Goal: Task Accomplishment & Management: Manage account settings

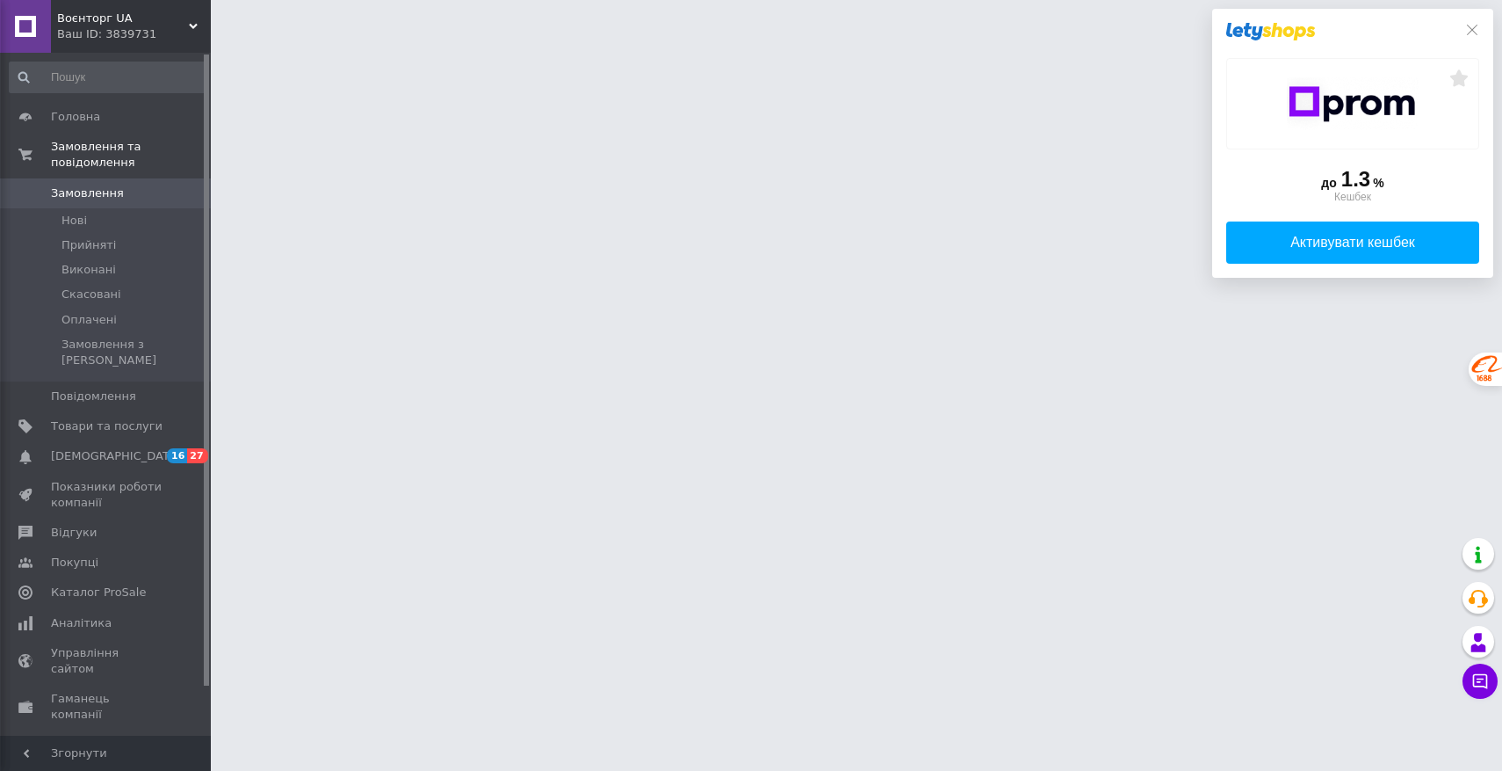
click at [1472, 39] on div at bounding box center [1353, 32] width 253 height 18
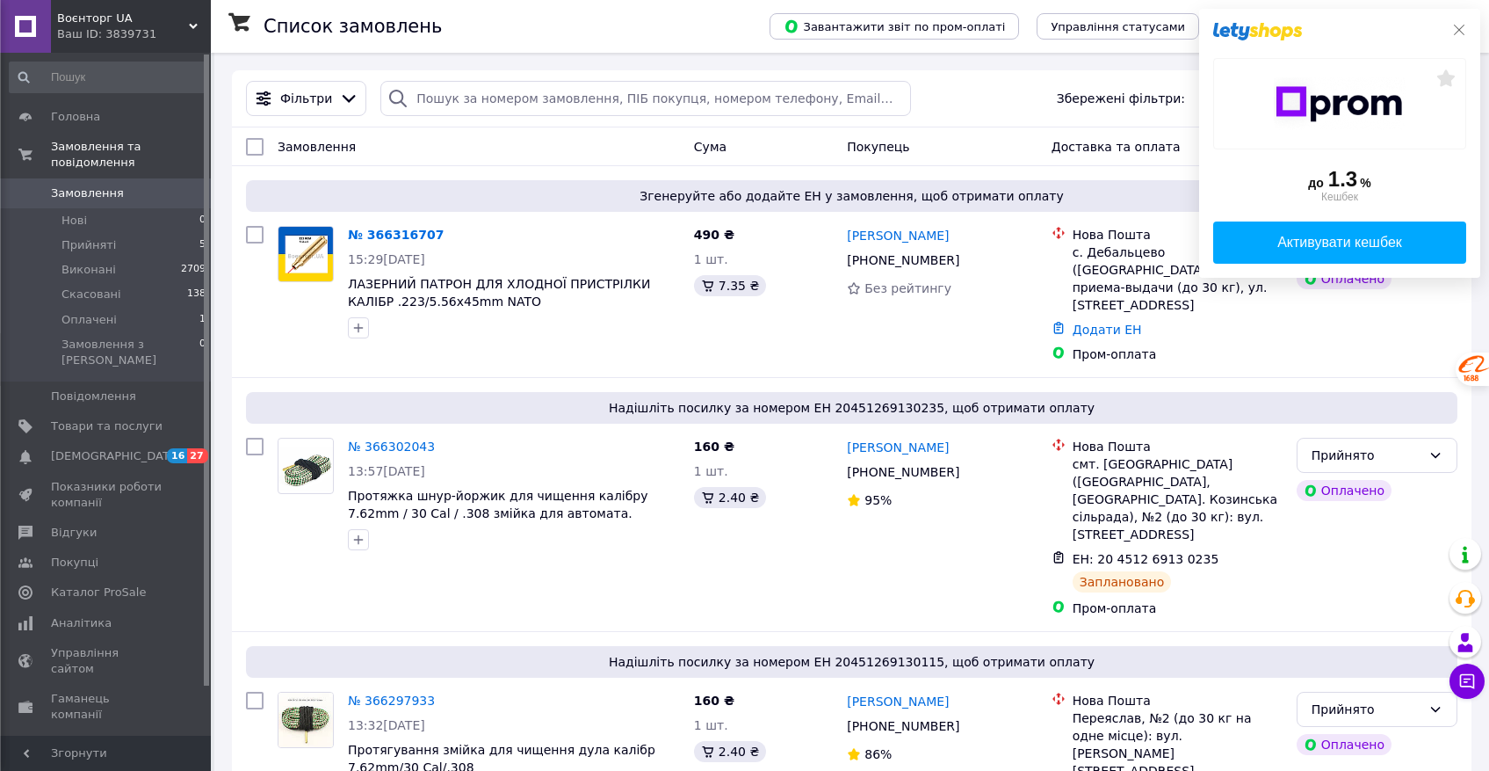
click at [1456, 33] on icon at bounding box center [1459, 30] width 14 height 14
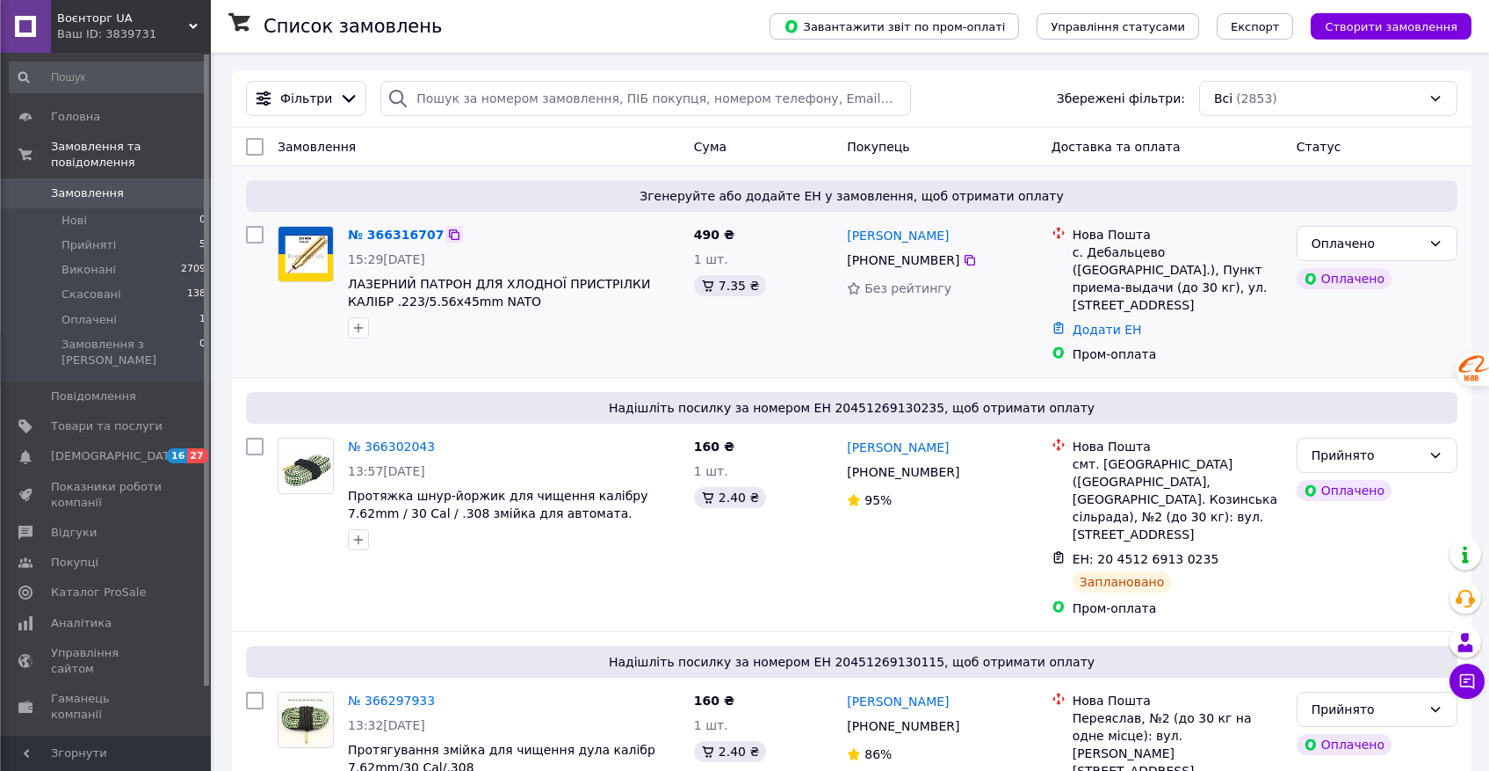
click at [448, 233] on icon at bounding box center [454, 235] width 14 height 14
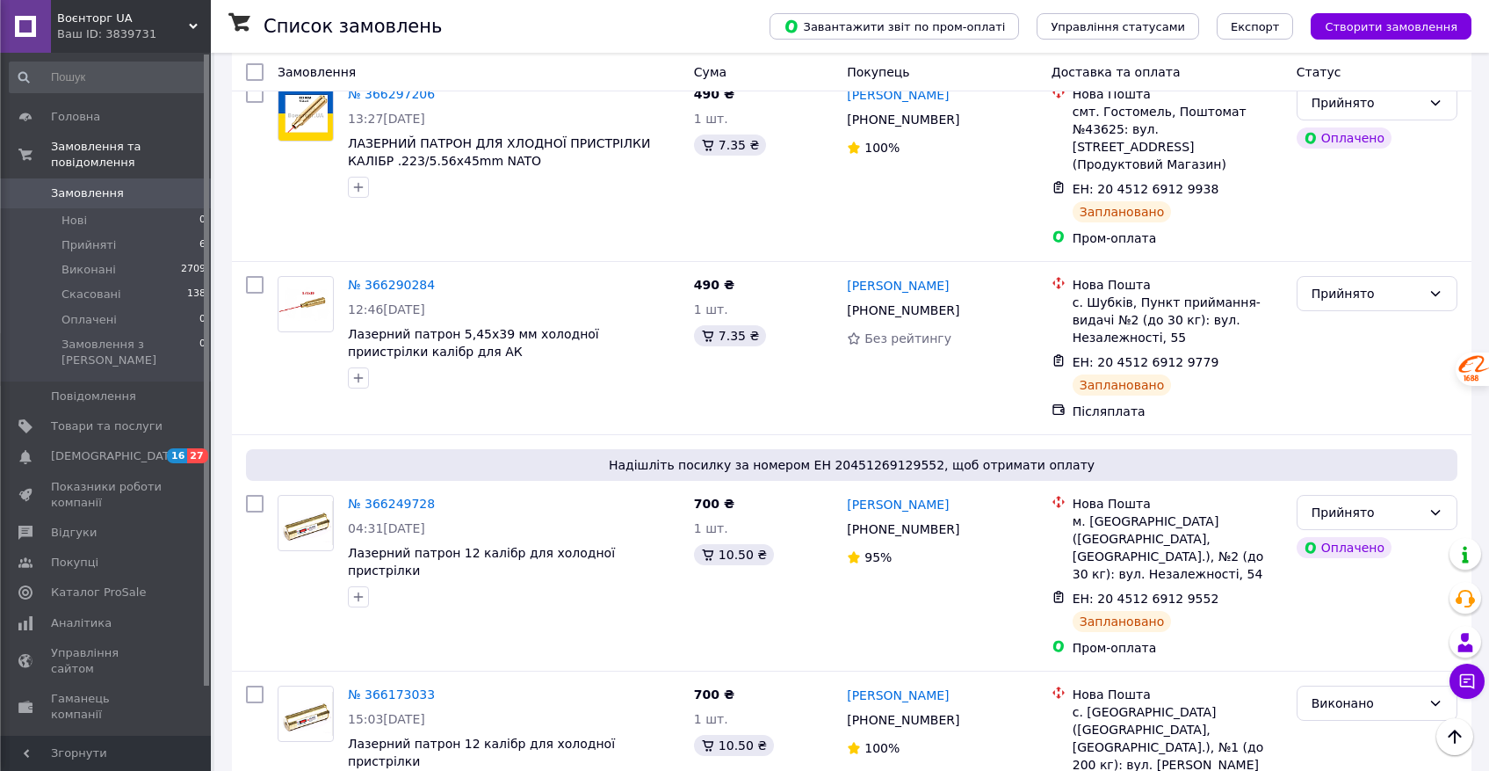
scroll to position [838, 0]
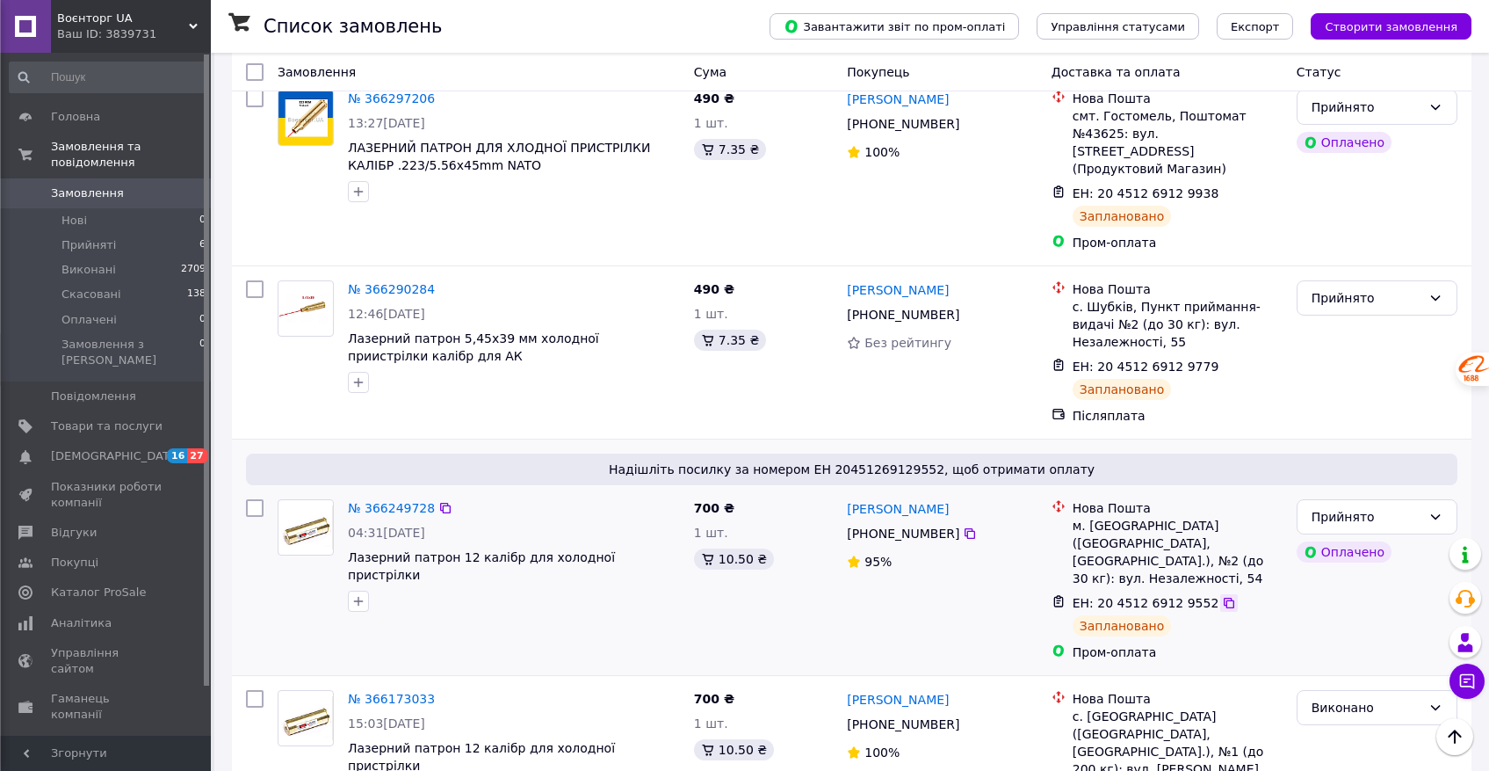
click at [1222, 596] on icon at bounding box center [1229, 603] width 14 height 14
click at [443, 501] on icon at bounding box center [445, 508] width 14 height 14
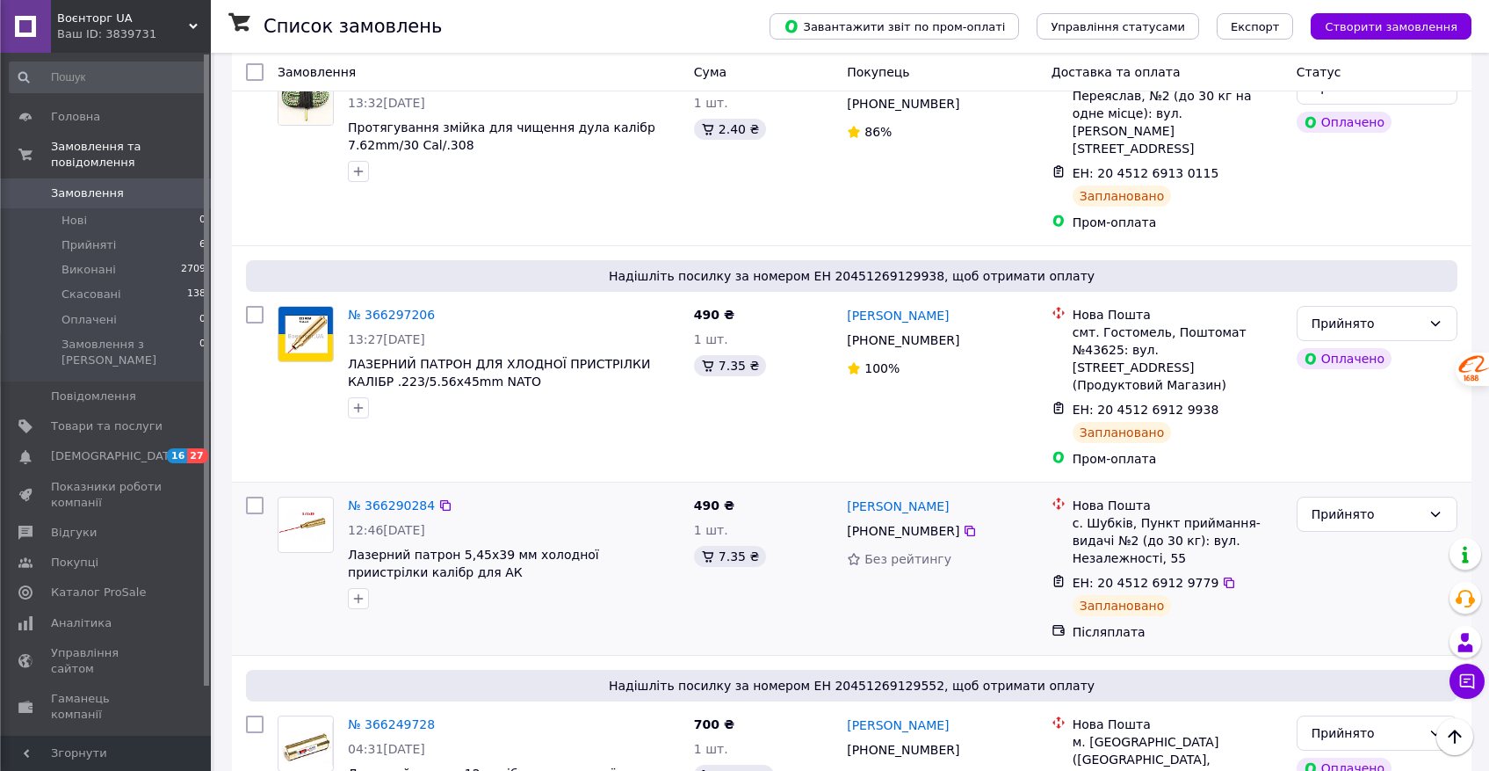
scroll to position [612, 0]
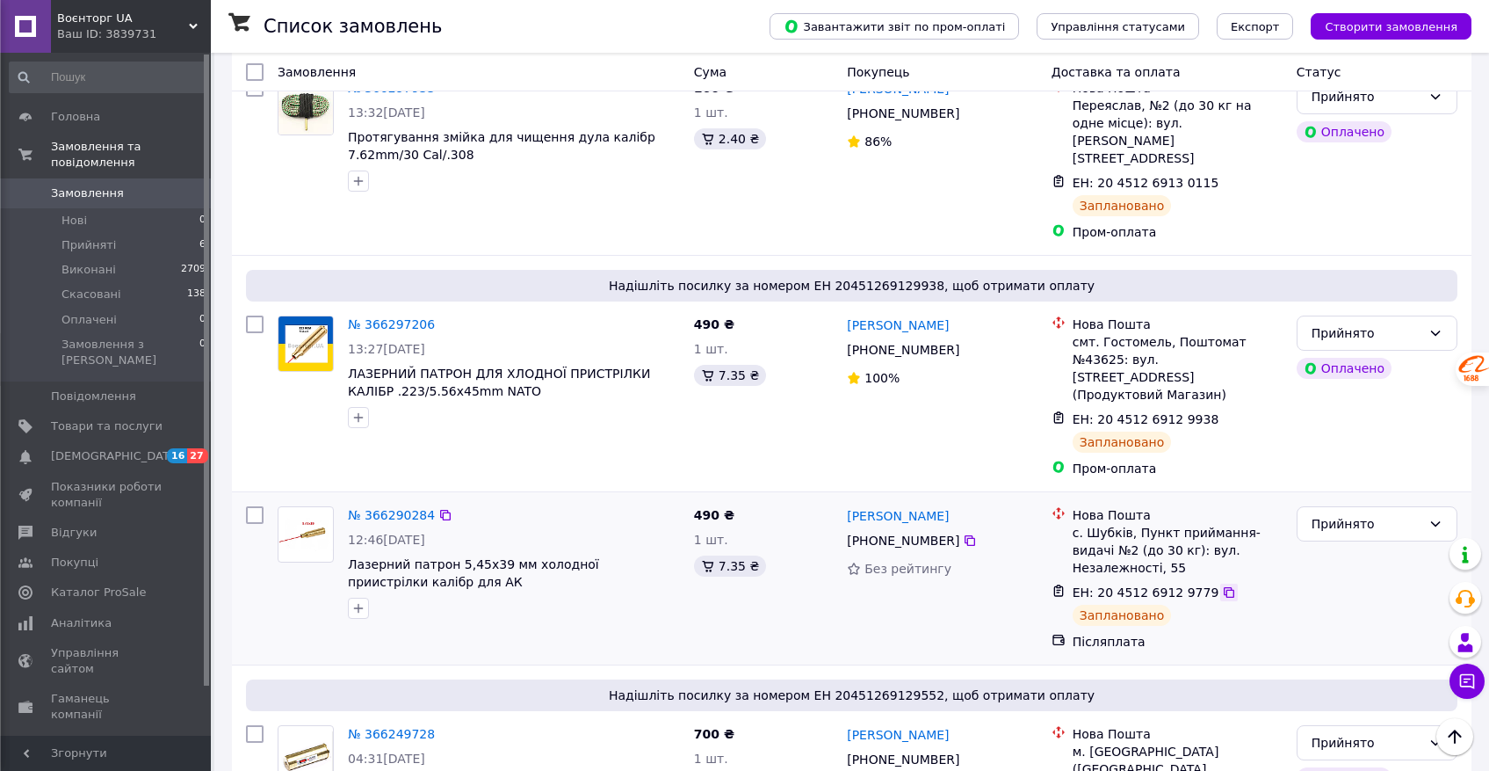
click at [1222, 585] on icon at bounding box center [1229, 592] width 14 height 14
click at [445, 508] on icon at bounding box center [445, 515] width 14 height 14
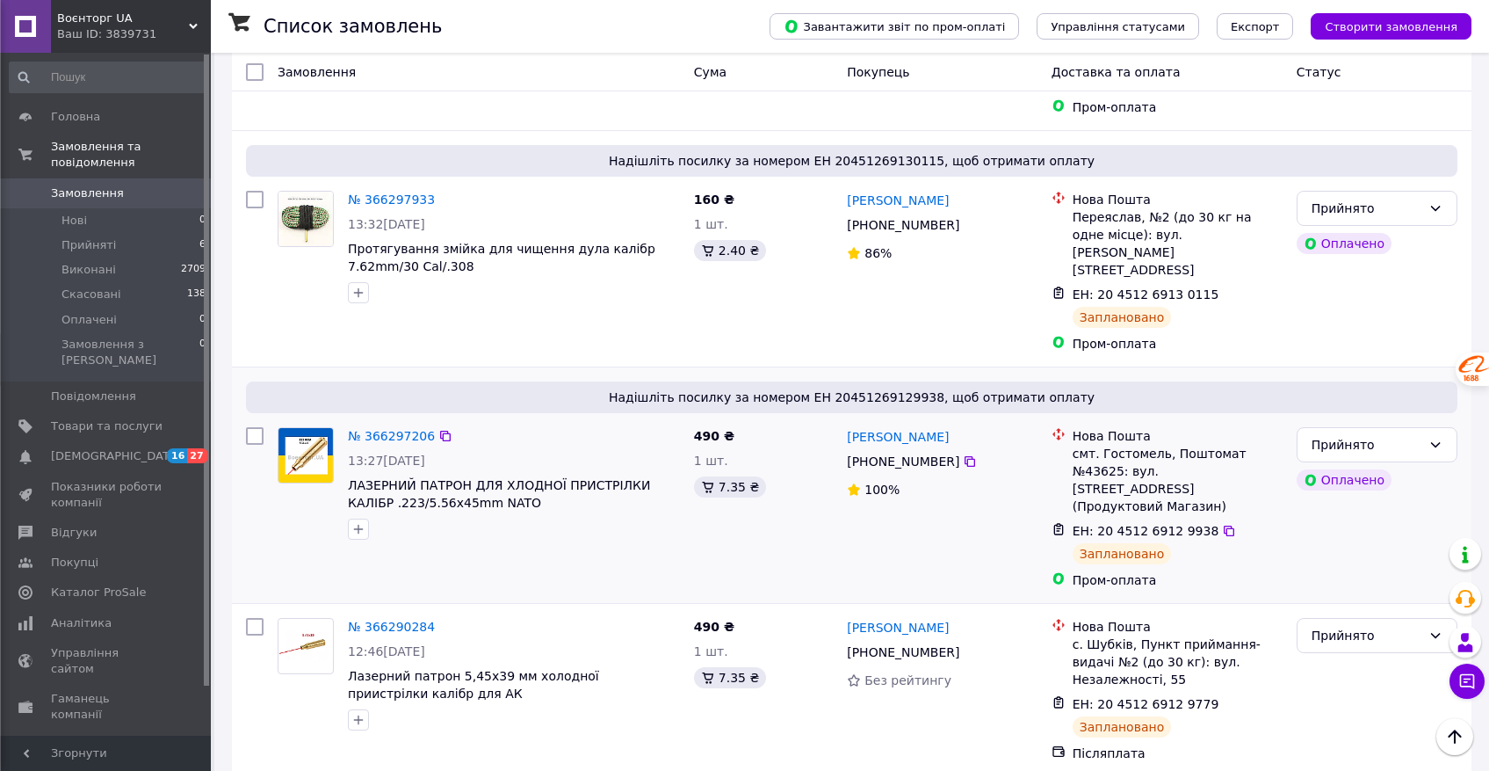
scroll to position [489, 0]
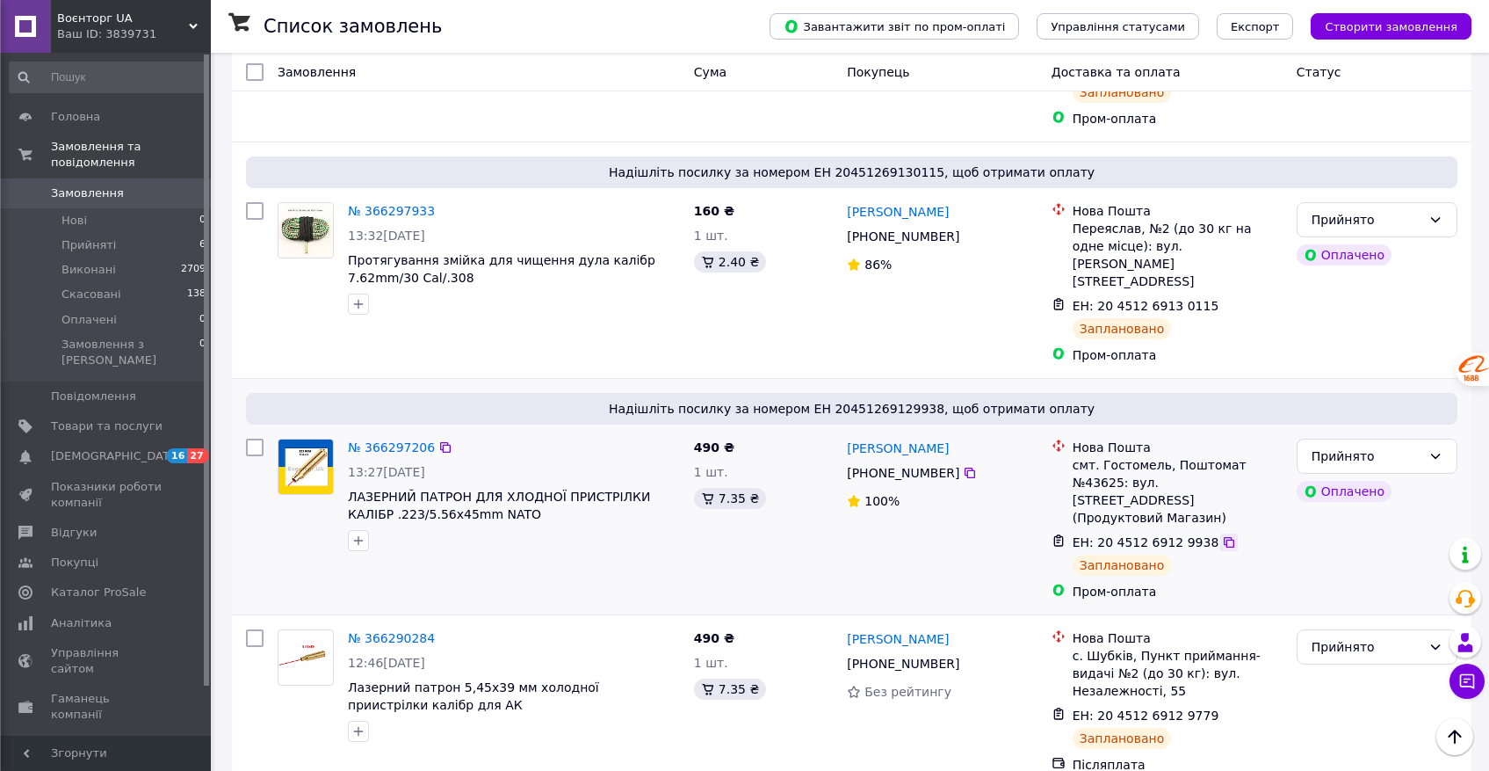
click at [1222, 535] on icon at bounding box center [1229, 542] width 14 height 14
click at [445, 442] on icon at bounding box center [445, 447] width 11 height 11
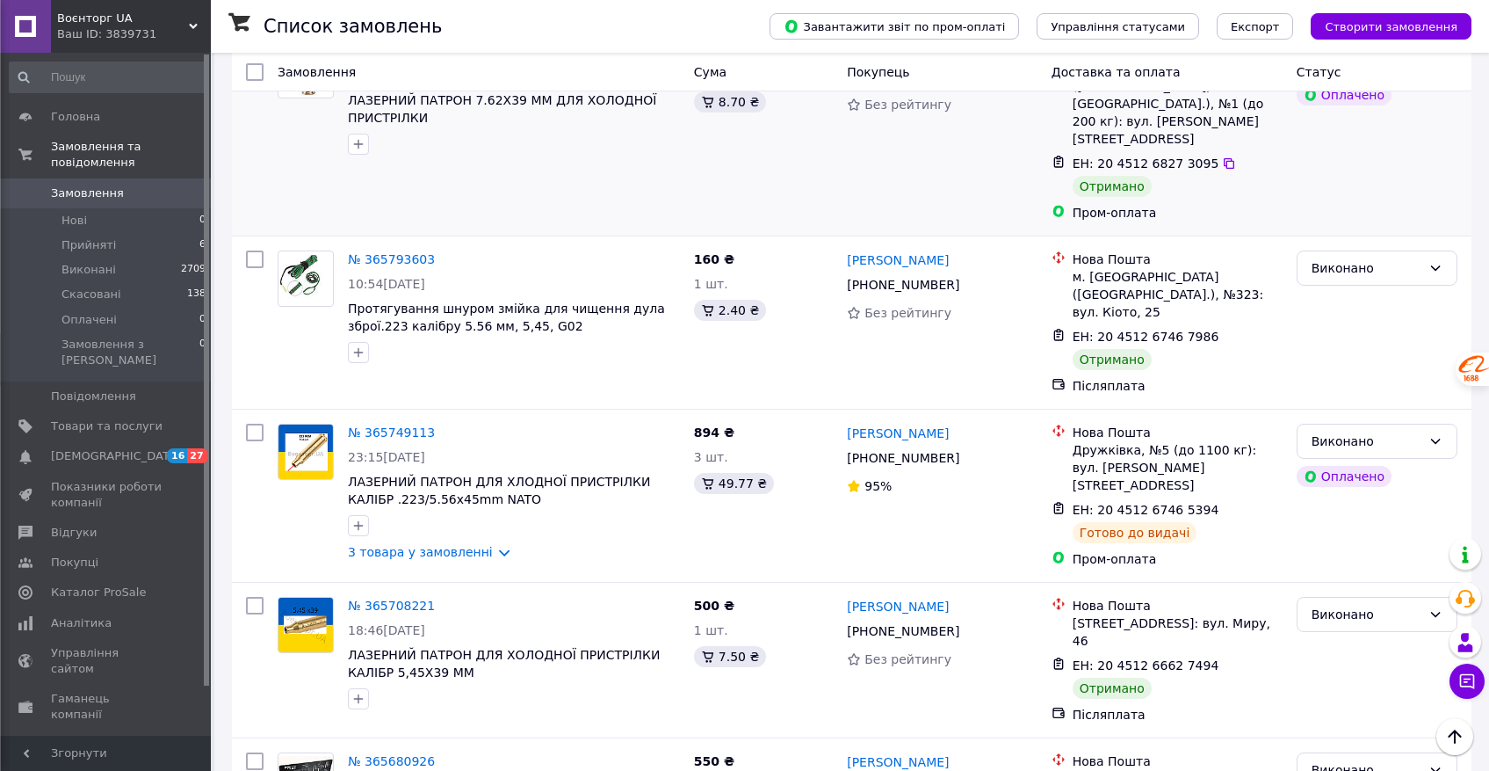
scroll to position [2499, 0]
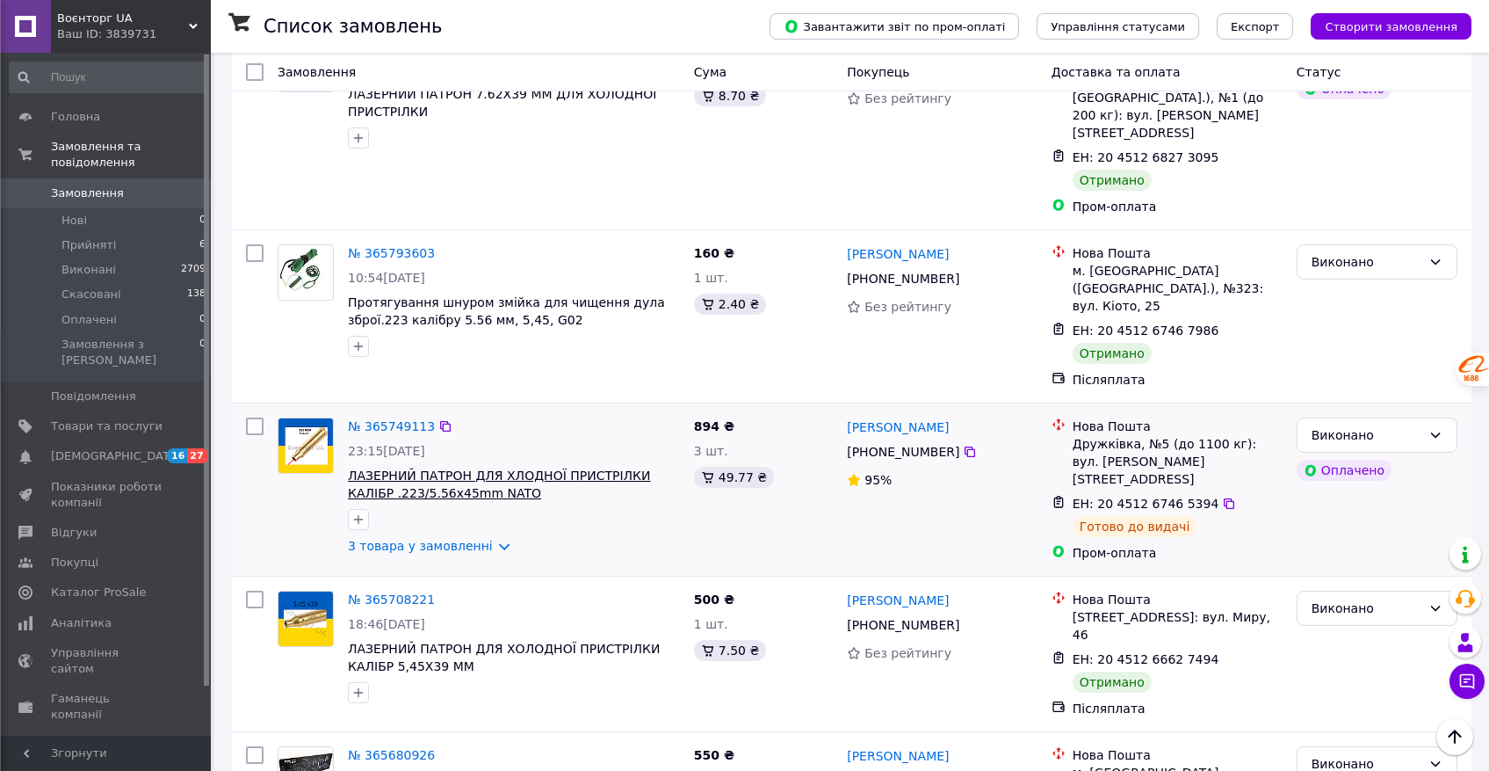
click at [458, 468] on span "ЛАЗЕРНИЙ ПАТРОН ДЛЯ ХЛОДНОЇ ПРИСТРІЛКИ КАЛІБР .223/5.56x45mm NATO" at bounding box center [499, 484] width 303 height 32
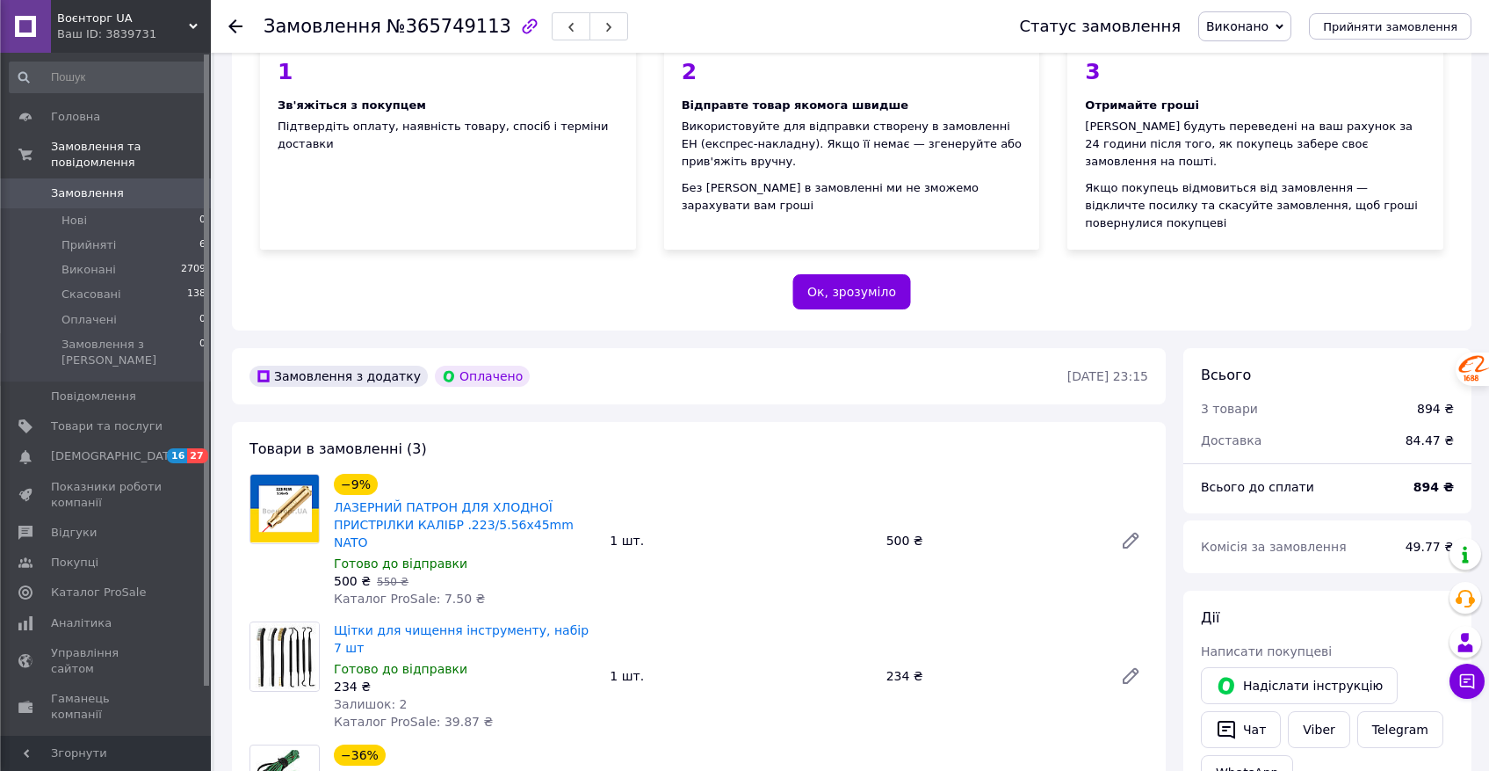
scroll to position [194, 0]
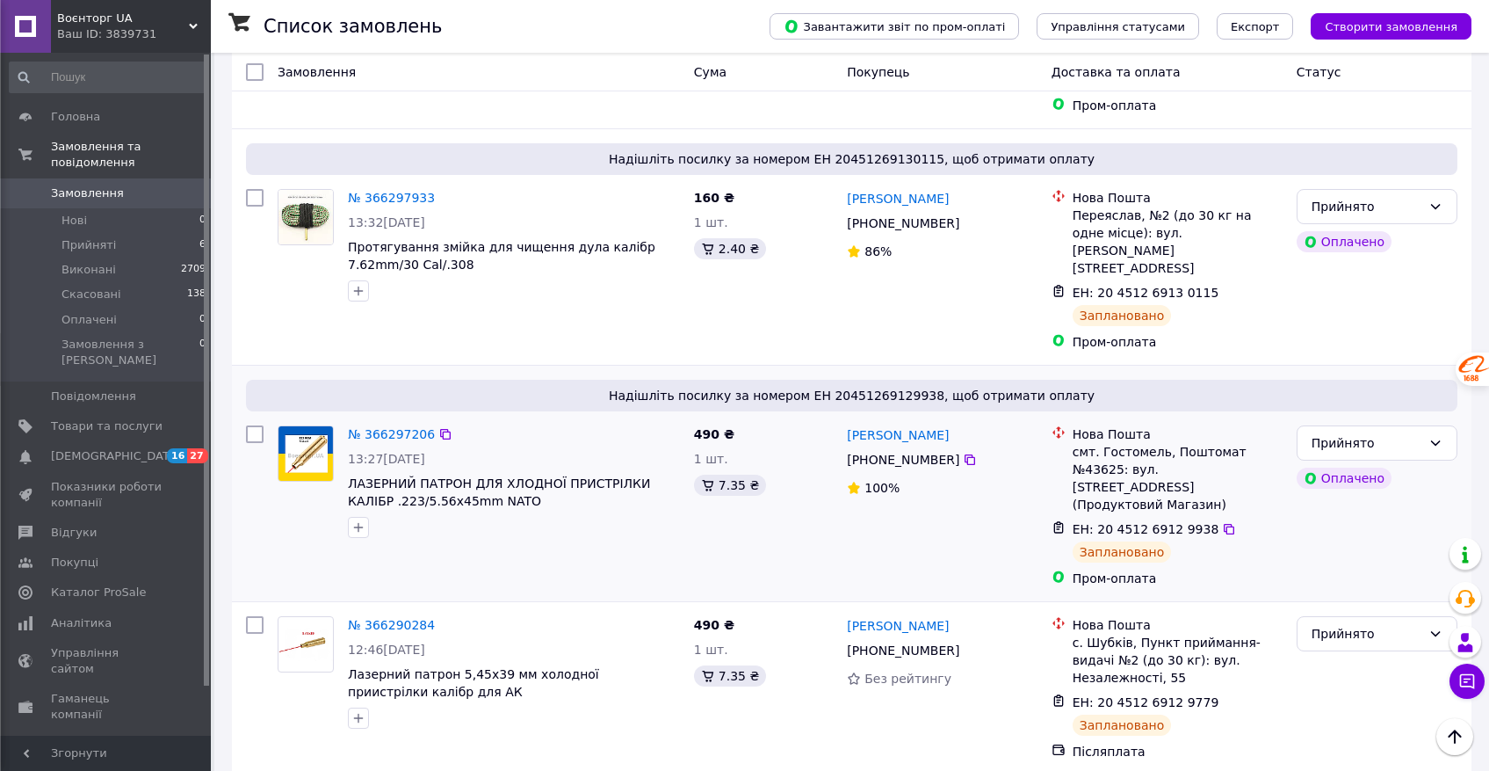
scroll to position [502, 0]
click at [443, 192] on icon at bounding box center [445, 199] width 14 height 14
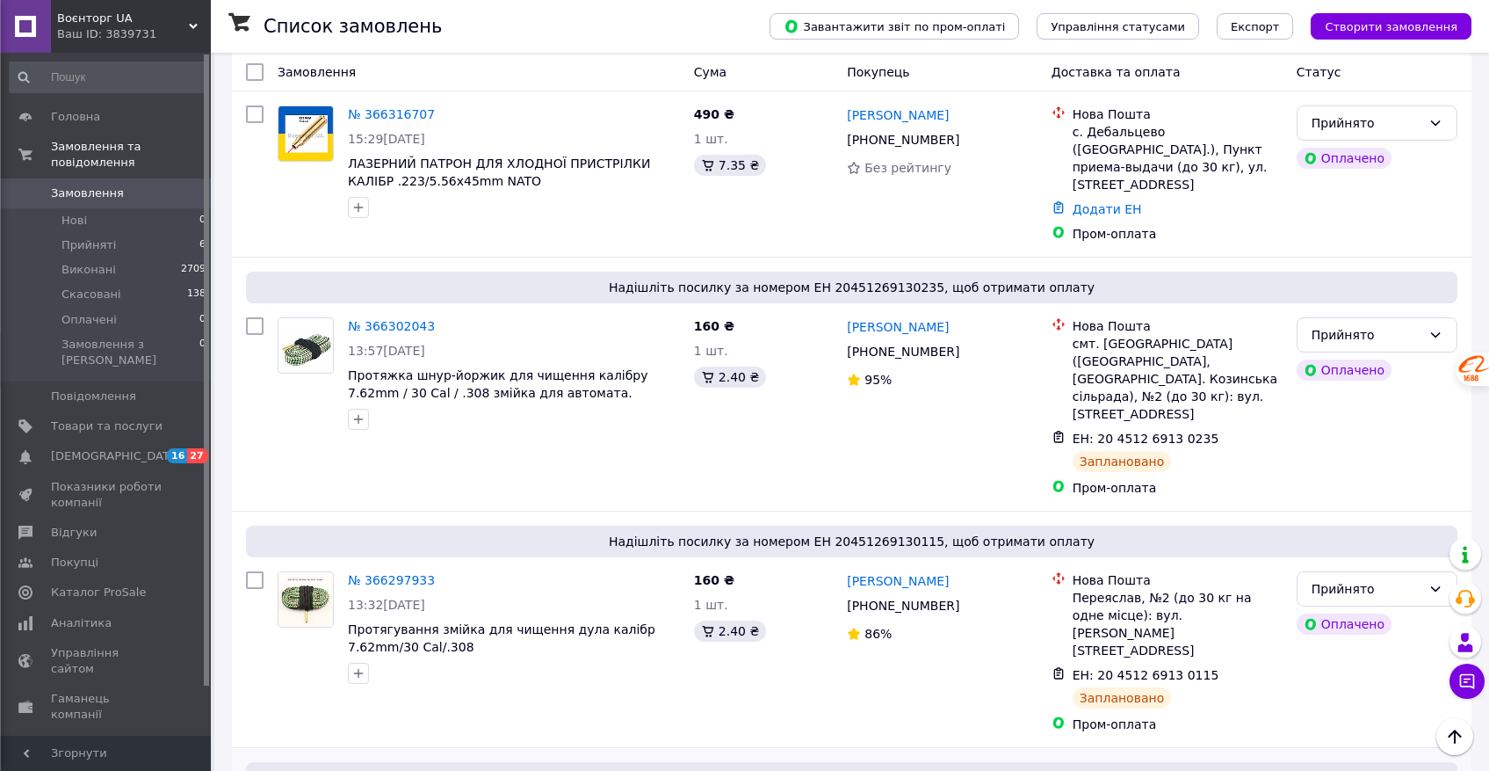
scroll to position [0, 0]
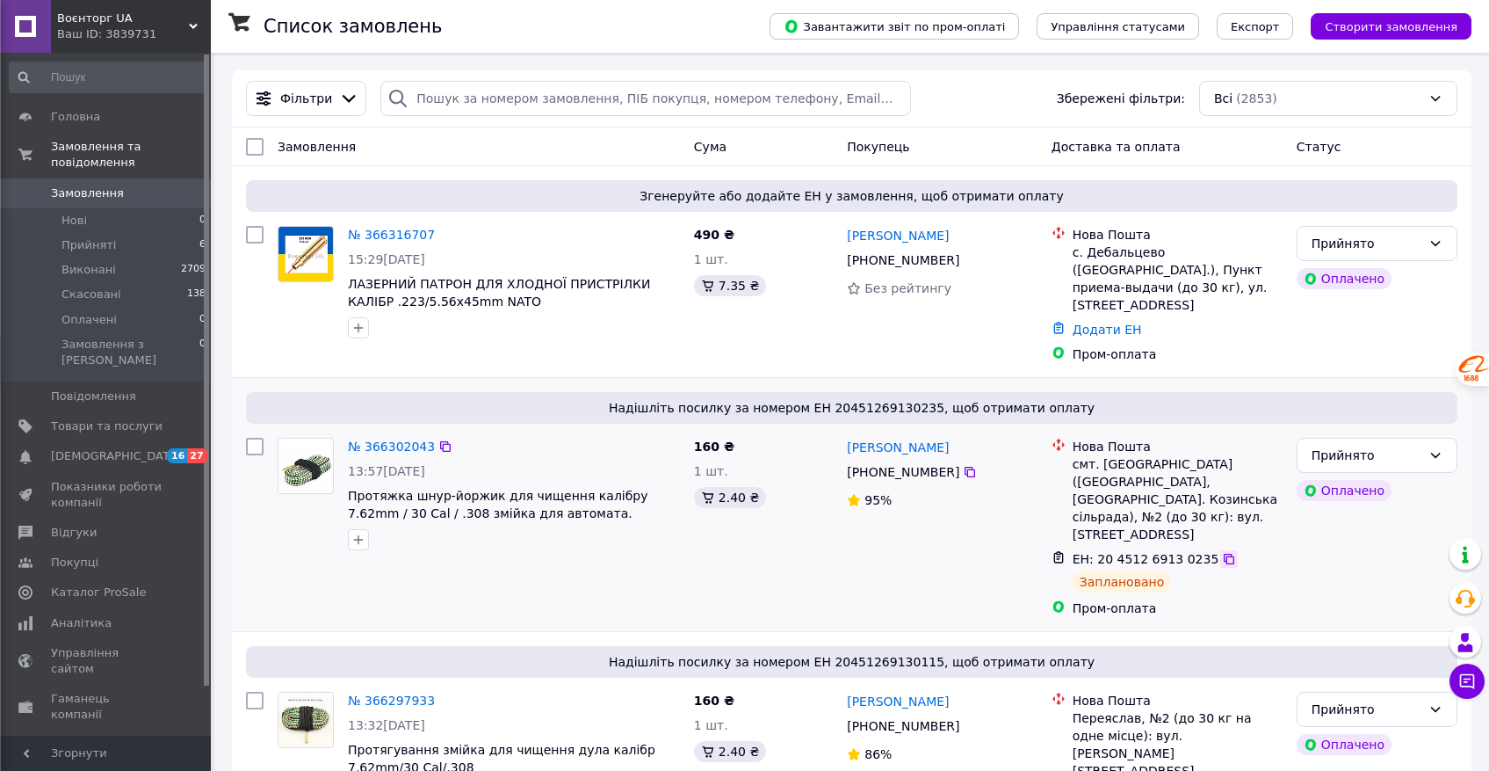
click at [1224, 554] on icon at bounding box center [1229, 559] width 11 height 11
click at [444, 441] on icon at bounding box center [445, 446] width 11 height 11
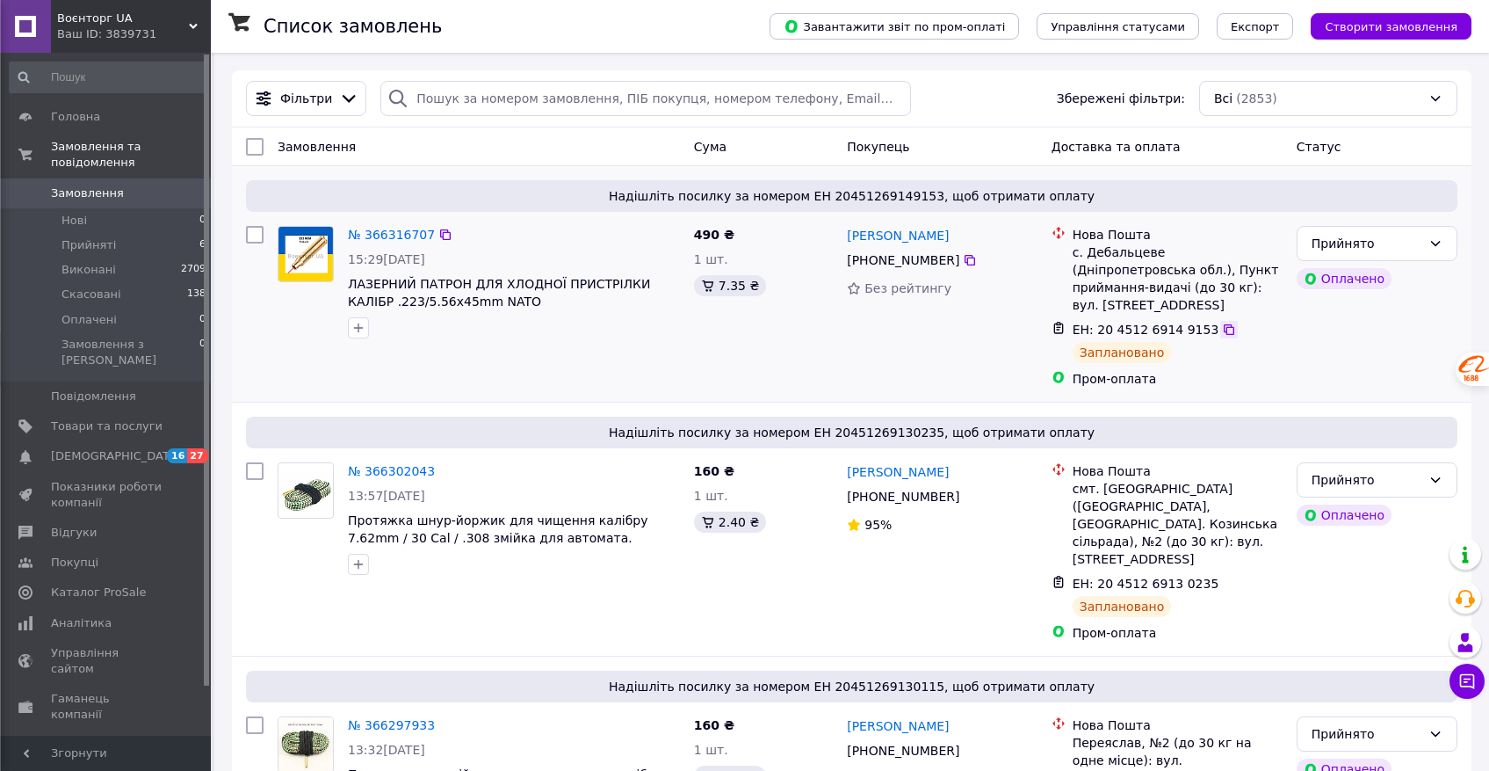
click at [1222, 322] on icon at bounding box center [1229, 329] width 14 height 14
click at [440, 233] on icon at bounding box center [445, 234] width 11 height 11
